Goal: Task Accomplishment & Management: Manage account settings

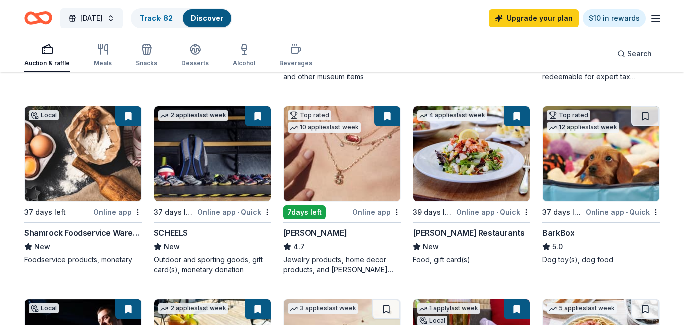
scroll to position [270, 0]
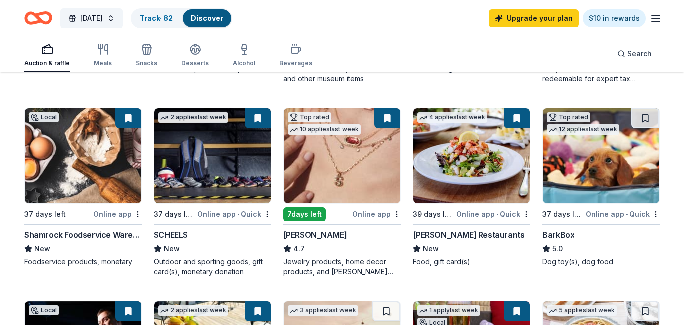
click at [127, 215] on div "Online app" at bounding box center [117, 214] width 49 height 13
click at [545, 20] on link "Upgrade your plan" at bounding box center [534, 18] width 90 height 18
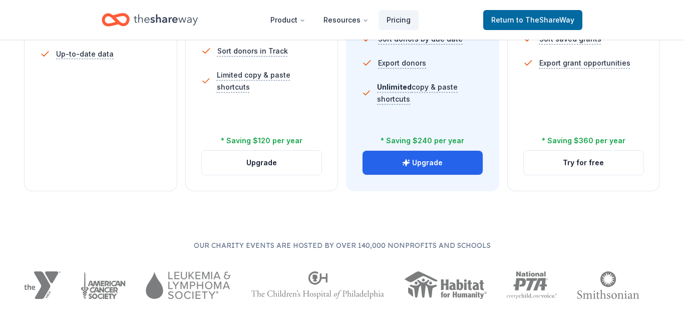
scroll to position [443, 0]
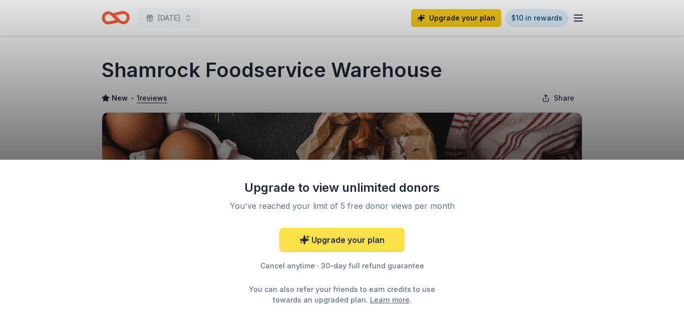
click at [327, 240] on link "Upgrade your plan" at bounding box center [341, 240] width 125 height 24
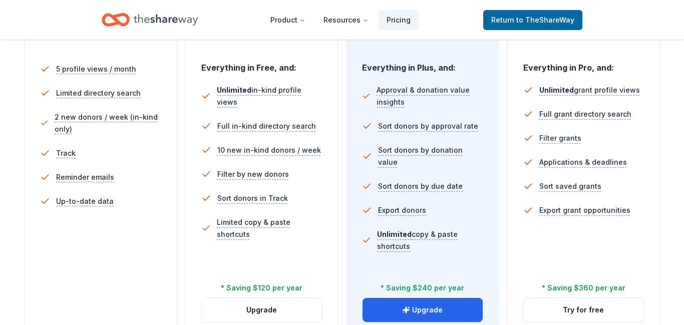
scroll to position [351, 0]
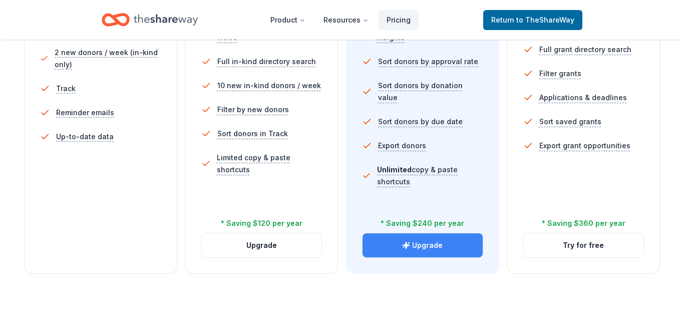
click at [437, 249] on button "Upgrade" at bounding box center [422, 245] width 120 height 24
